Goal: Task Accomplishment & Management: Complete application form

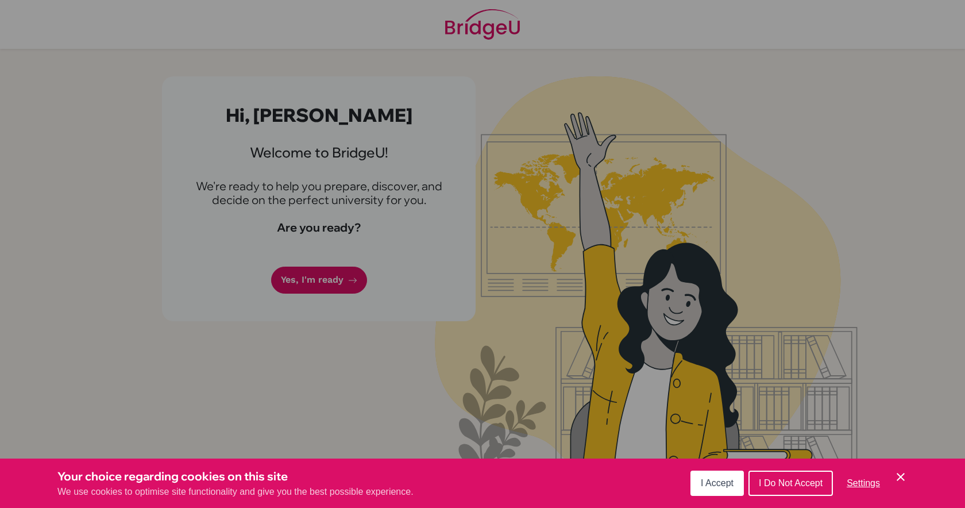
click at [704, 481] on span "I Accept" at bounding box center [717, 483] width 33 height 10
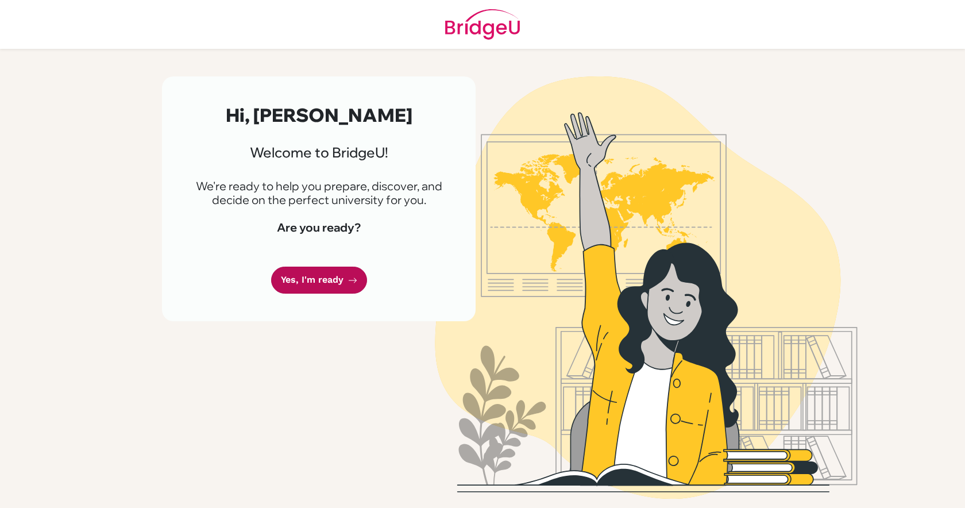
click at [348, 278] on icon at bounding box center [352, 280] width 9 height 9
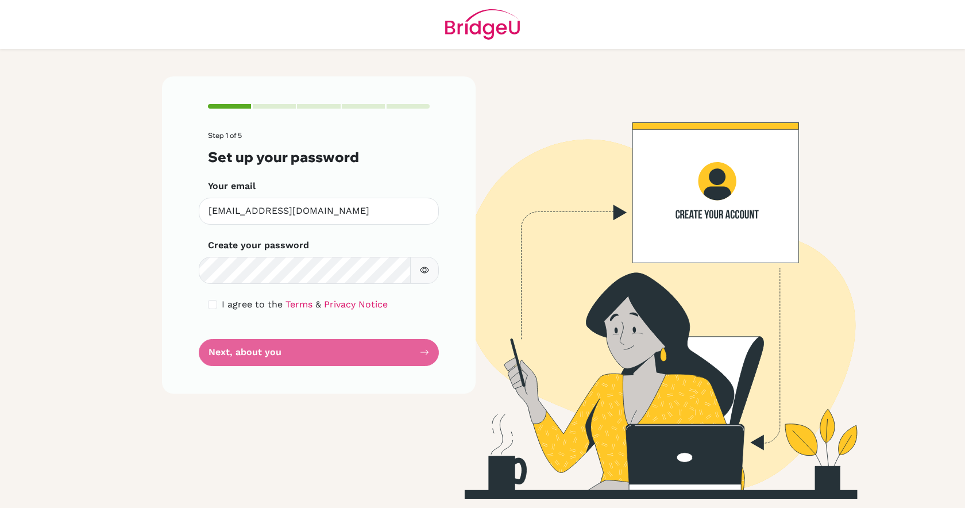
click at [347, 252] on div "Create your password Make sure it's at least 6 characters" at bounding box center [319, 260] width 222 height 45
click at [211, 308] on input "checkbox" at bounding box center [212, 304] width 9 height 9
checkbox input "true"
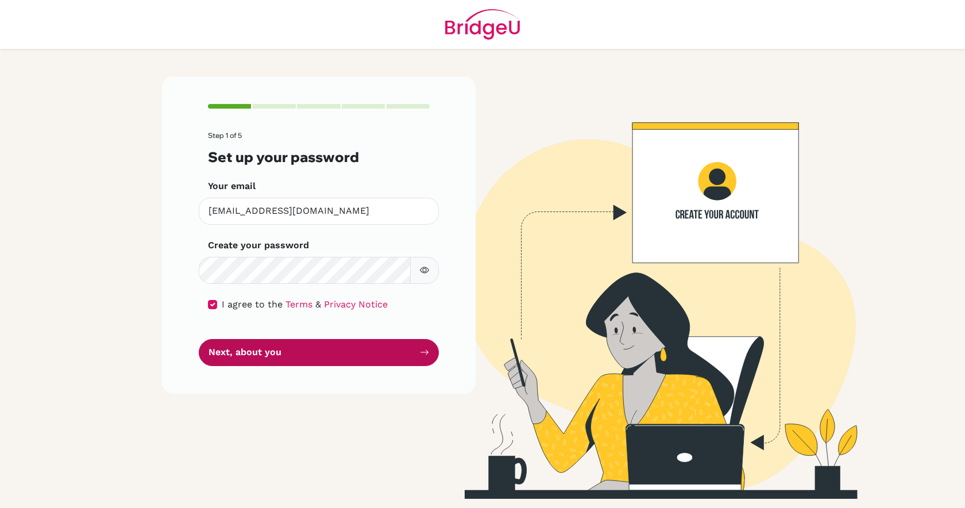
click at [233, 357] on button "Next, about you" at bounding box center [319, 352] width 240 height 27
